Goal: Navigation & Orientation: Find specific page/section

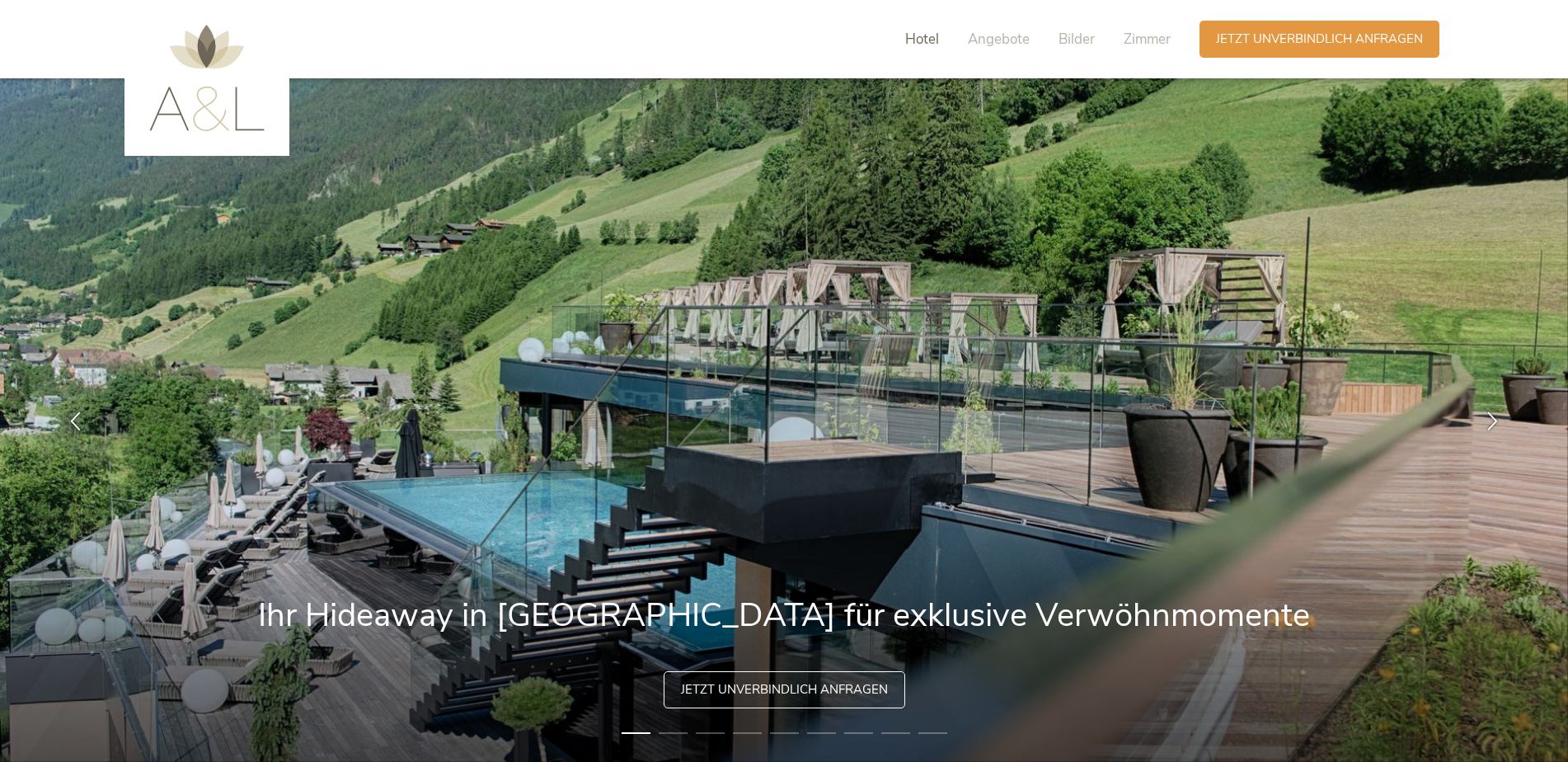
click at [924, 39] on span "Hotel" at bounding box center [922, 39] width 34 height 19
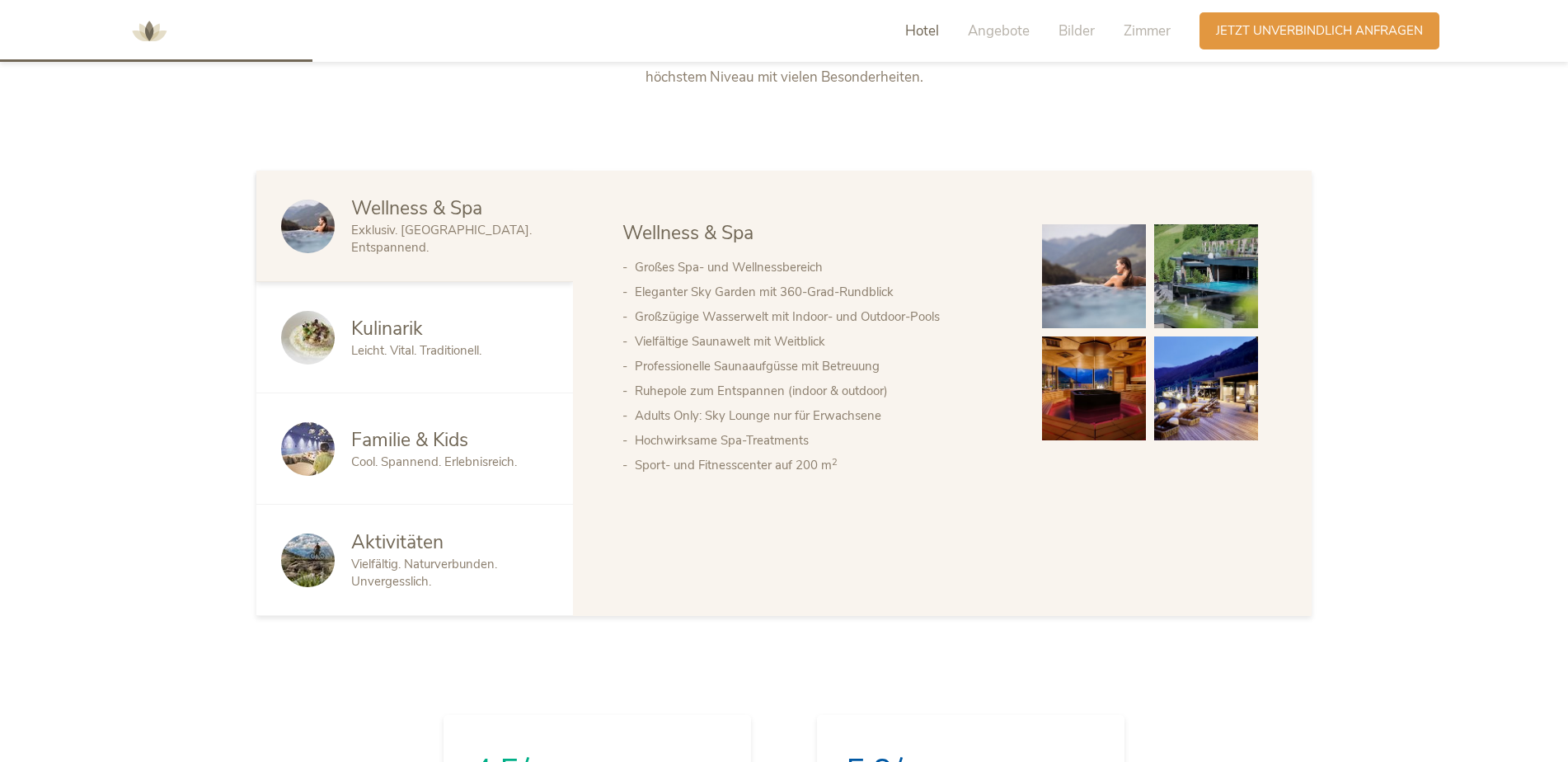
scroll to position [983, 0]
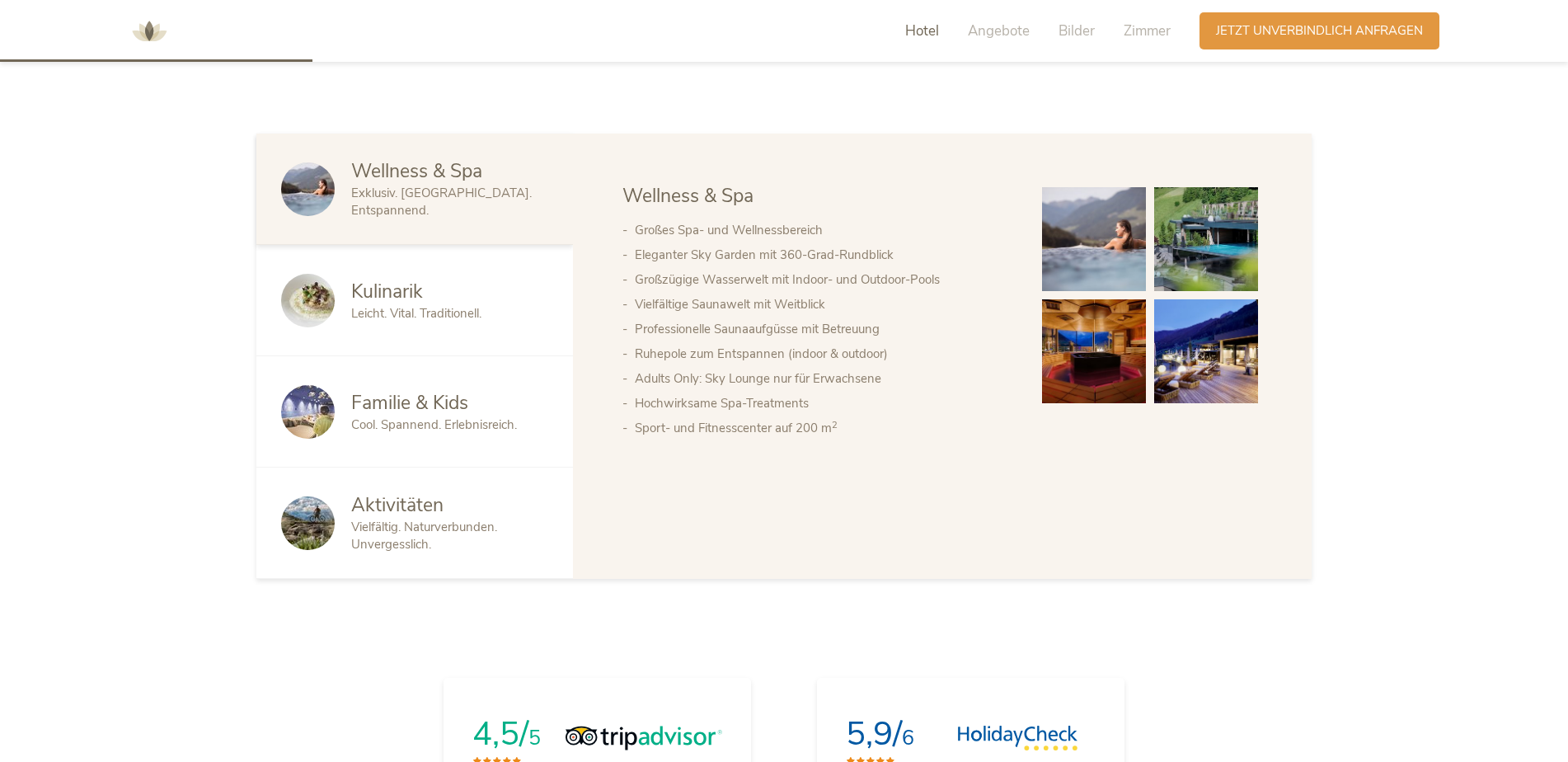
click at [438, 183] on span "Wellness & Spa" at bounding box center [417, 170] width 131 height 25
click at [411, 183] on span "Wellness & Spa" at bounding box center [417, 170] width 131 height 25
click at [398, 204] on span "Exklusiv. Luxuriös. Entspannend." at bounding box center [441, 201] width 181 height 34
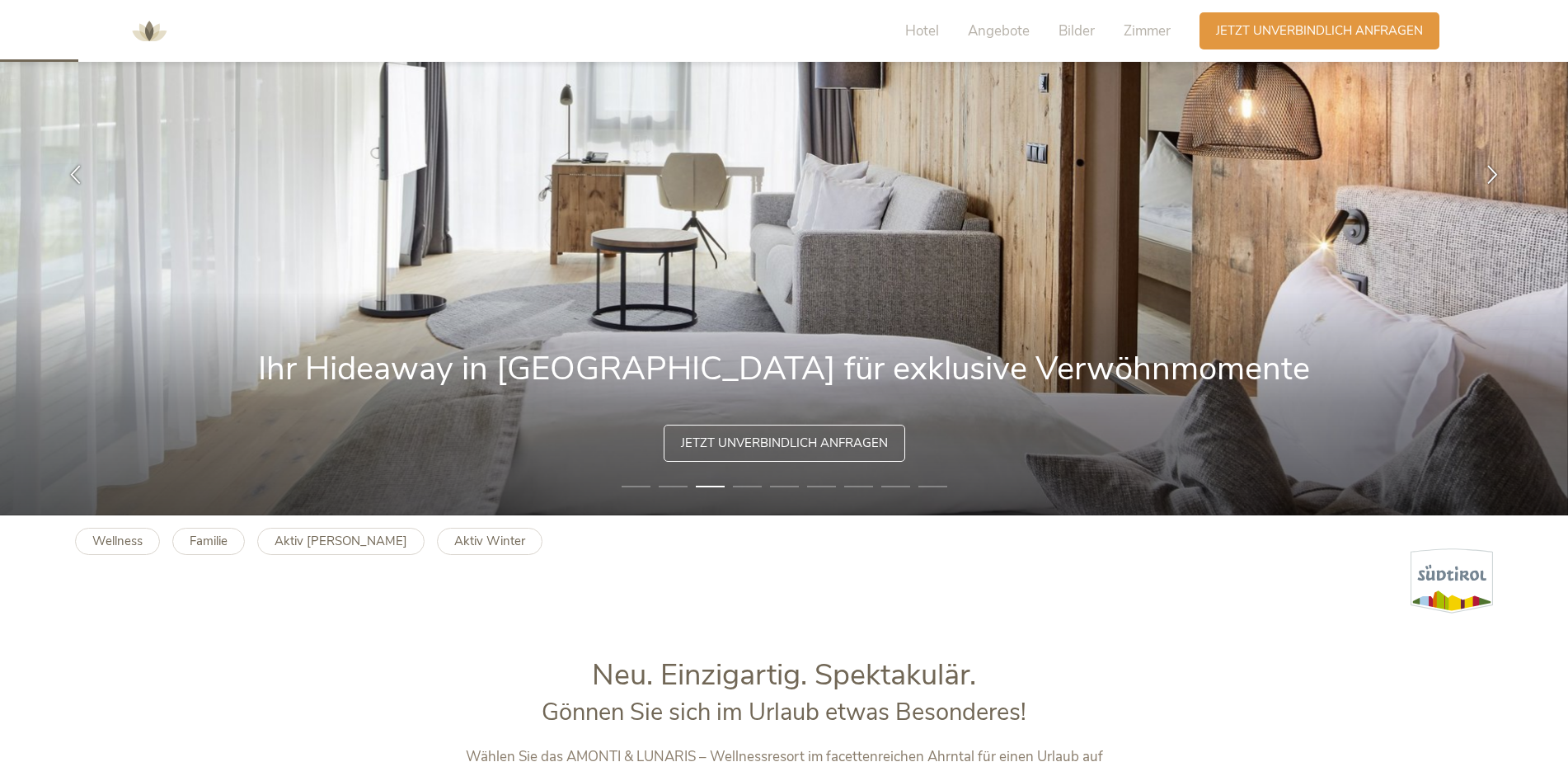
scroll to position [247, 0]
click at [197, 547] on b "Familie" at bounding box center [209, 540] width 38 height 17
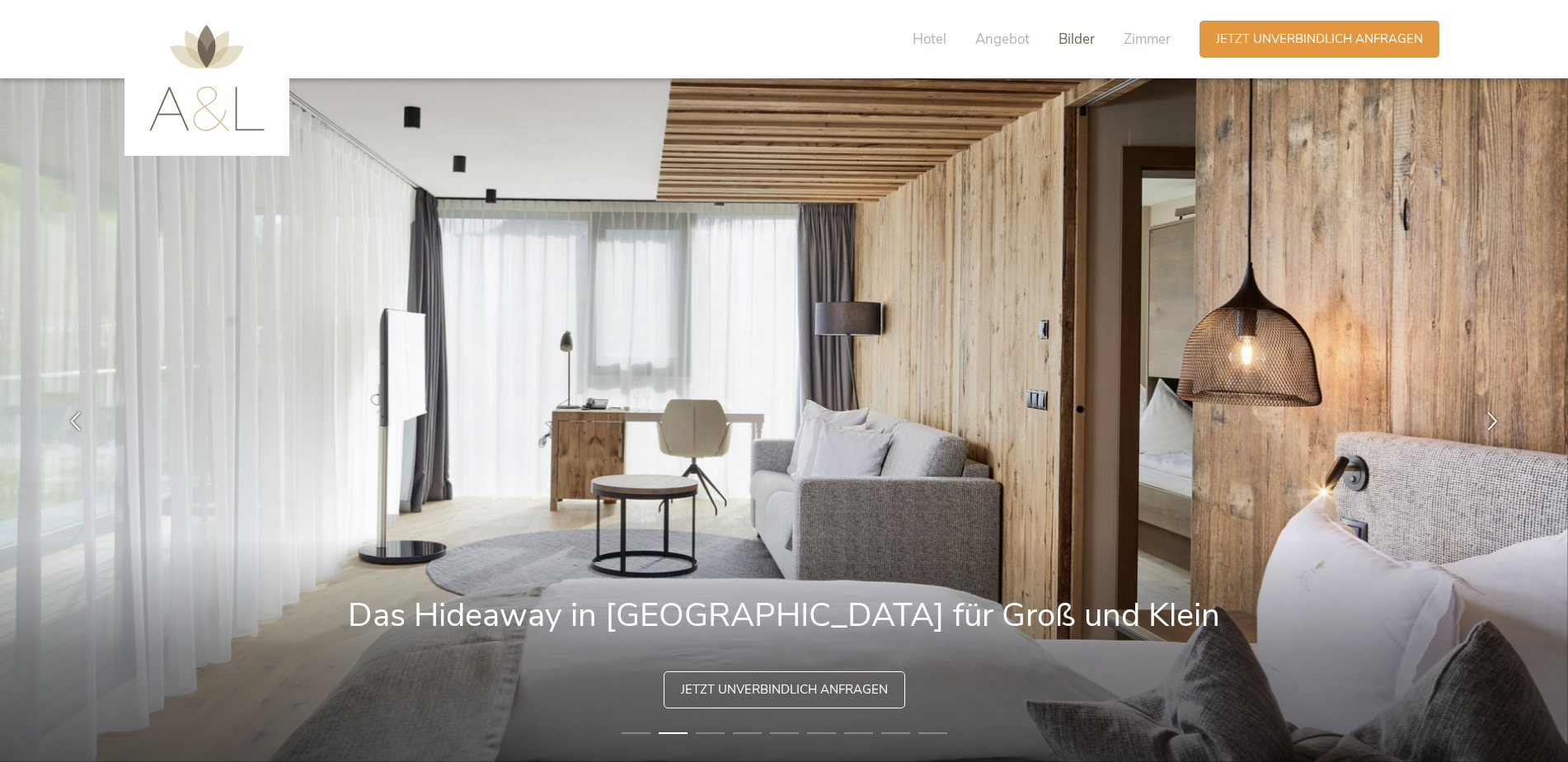
click at [1070, 43] on span "Bilder" at bounding box center [1077, 39] width 37 height 19
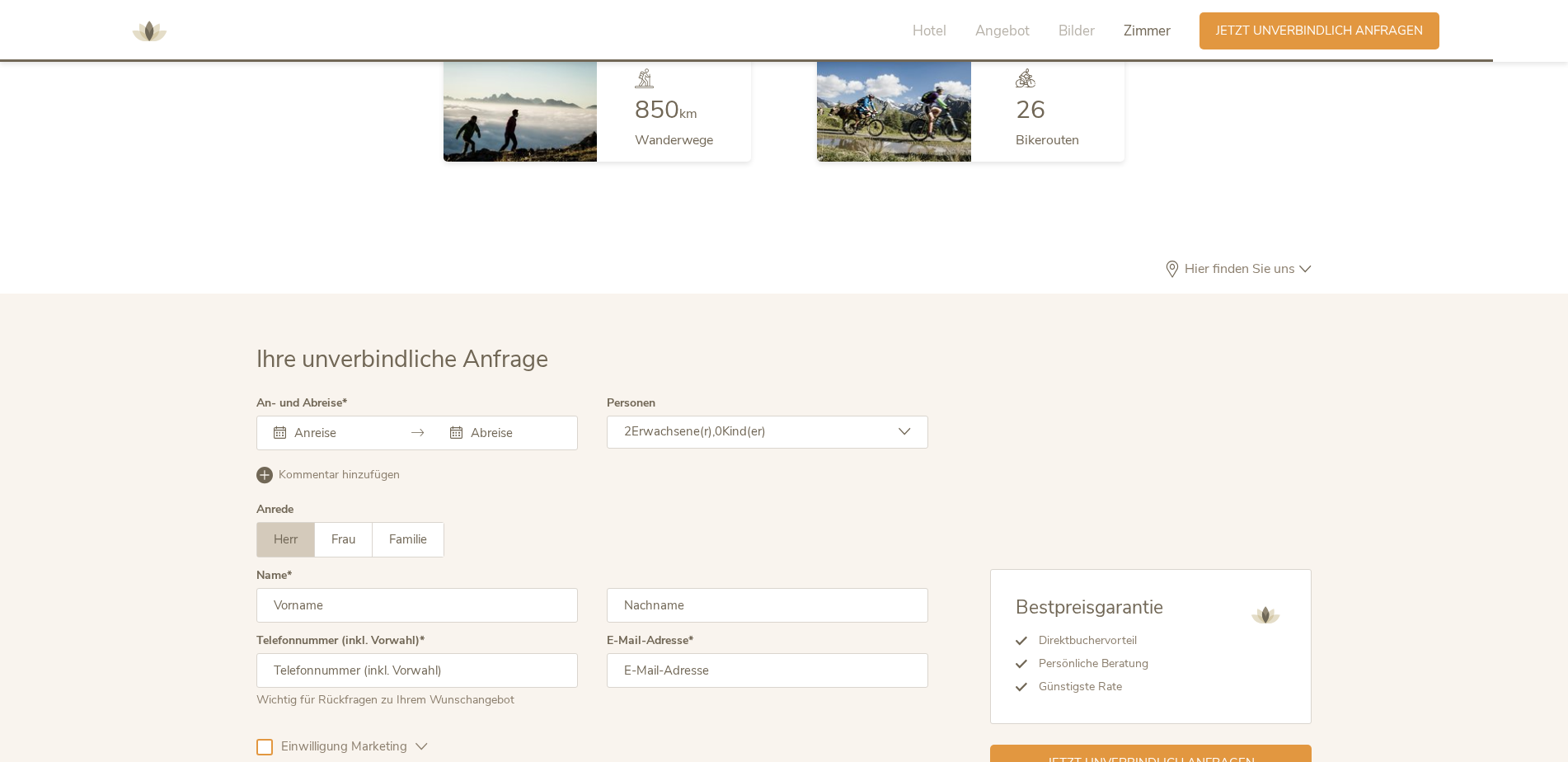
scroll to position [4567, 0]
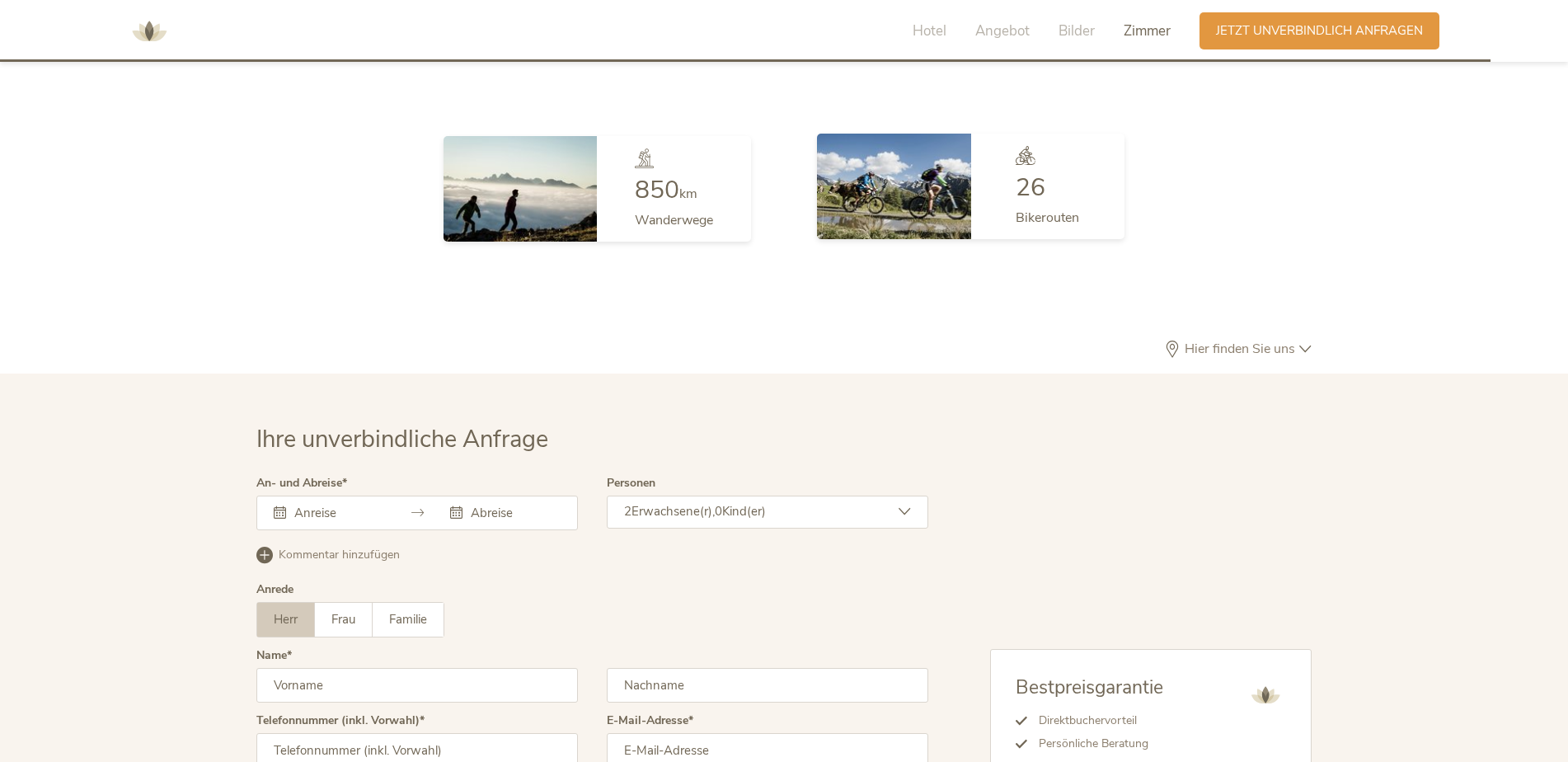
click at [1031, 170] on span "26" at bounding box center [1031, 187] width 30 height 34
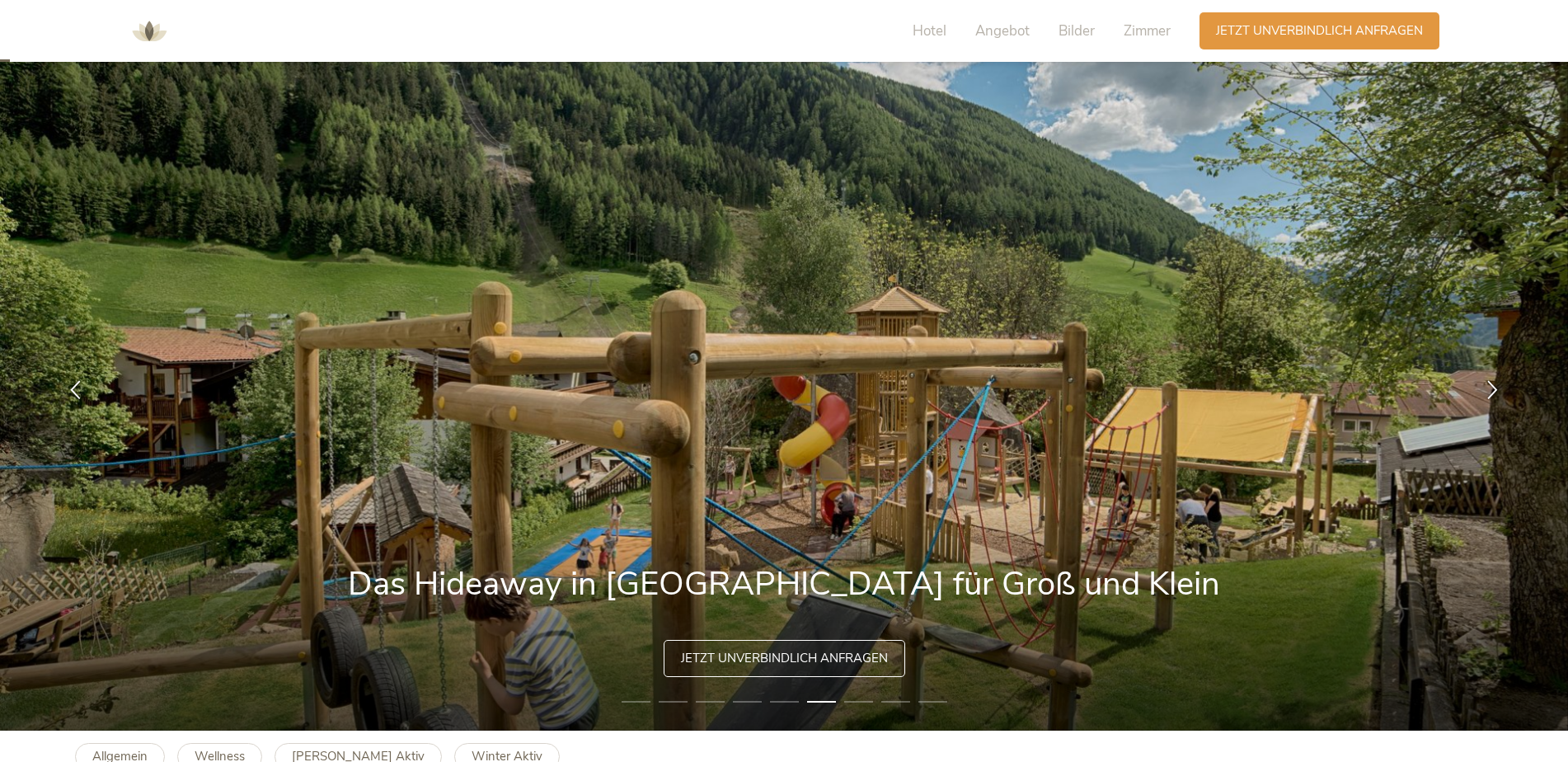
scroll to position [0, 0]
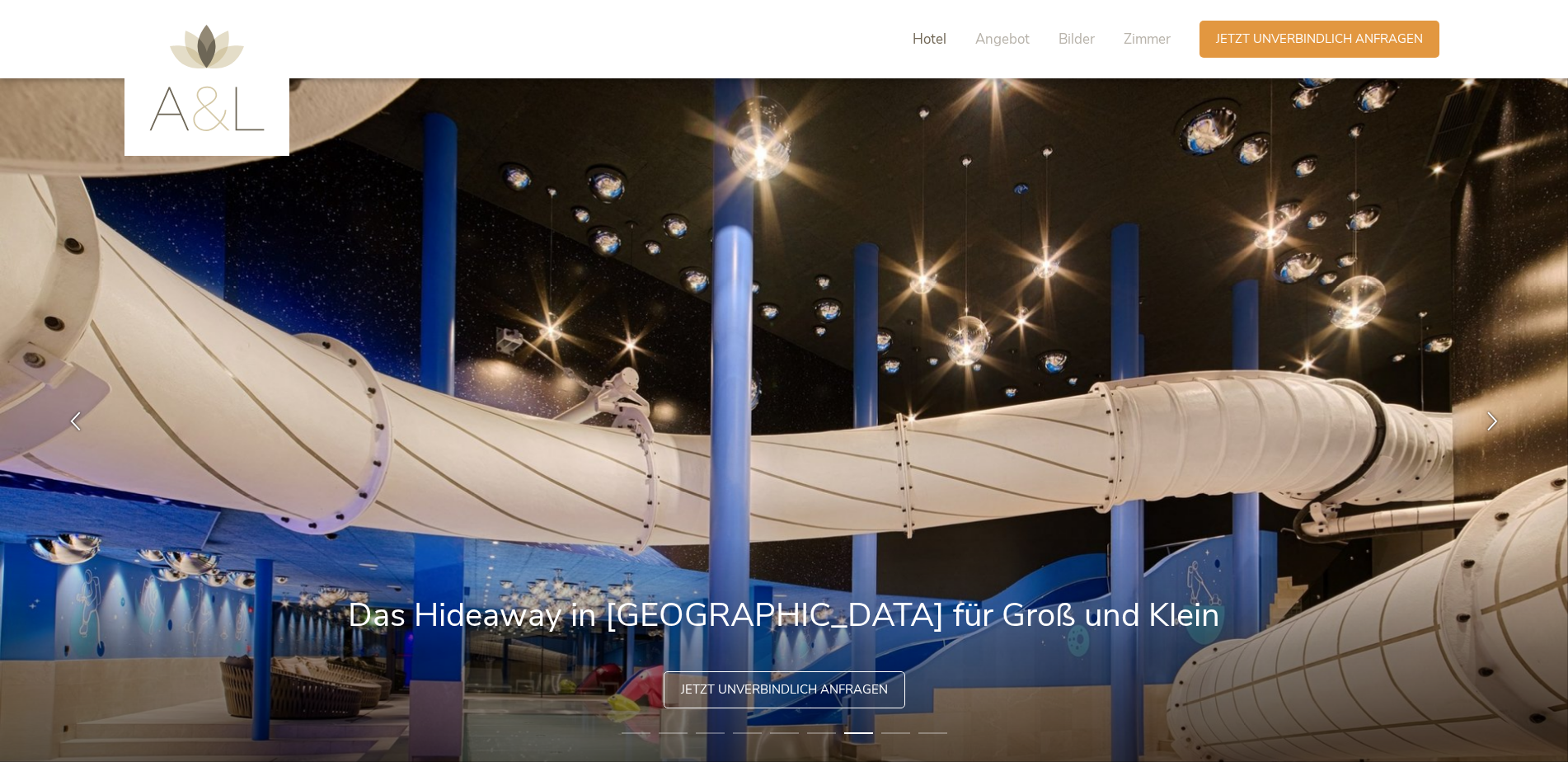
click at [918, 41] on span "Hotel" at bounding box center [930, 39] width 34 height 19
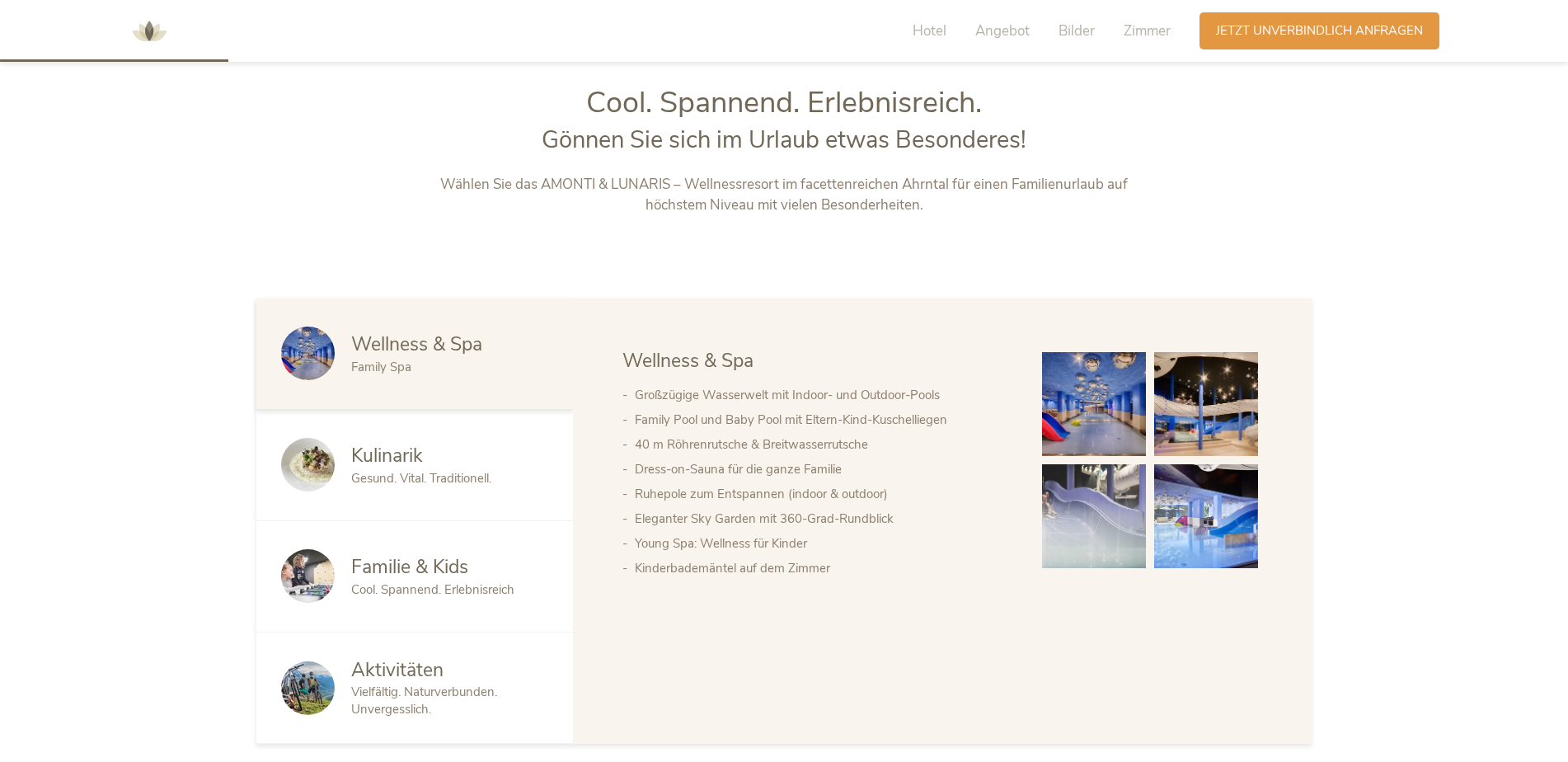
scroll to position [406, 0]
